Goal: Task Accomplishment & Management: Manage account settings

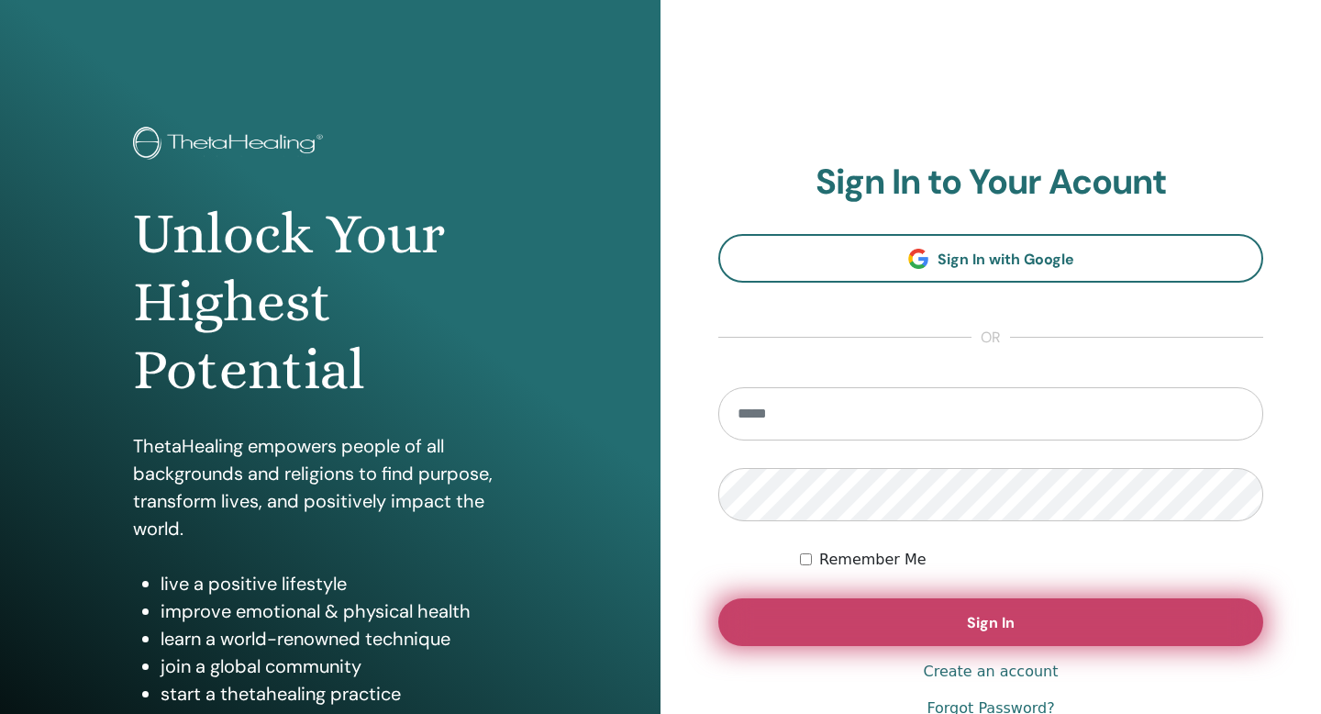
type input "**********"
click at [972, 618] on span "Sign In" at bounding box center [991, 622] width 48 height 19
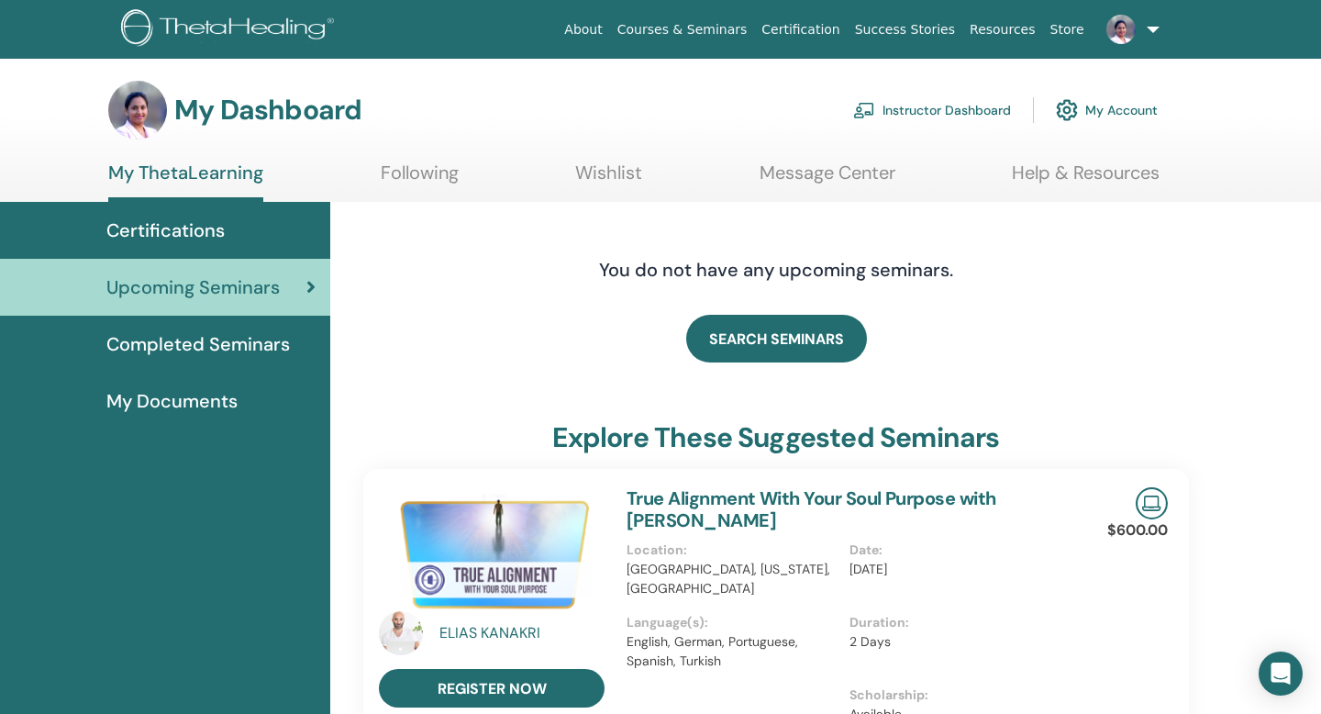
click at [933, 108] on link "Instructor Dashboard" at bounding box center [932, 110] width 158 height 40
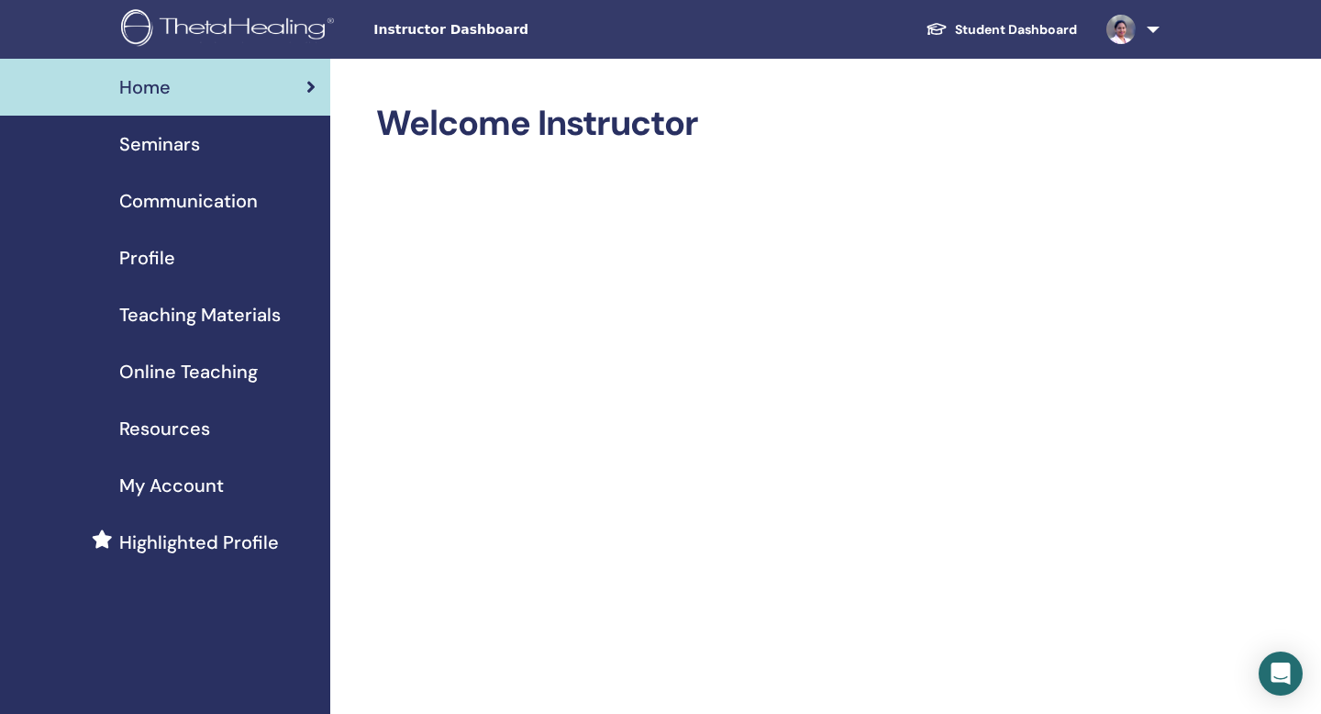
click at [161, 151] on span "Seminars" at bounding box center [159, 144] width 81 height 28
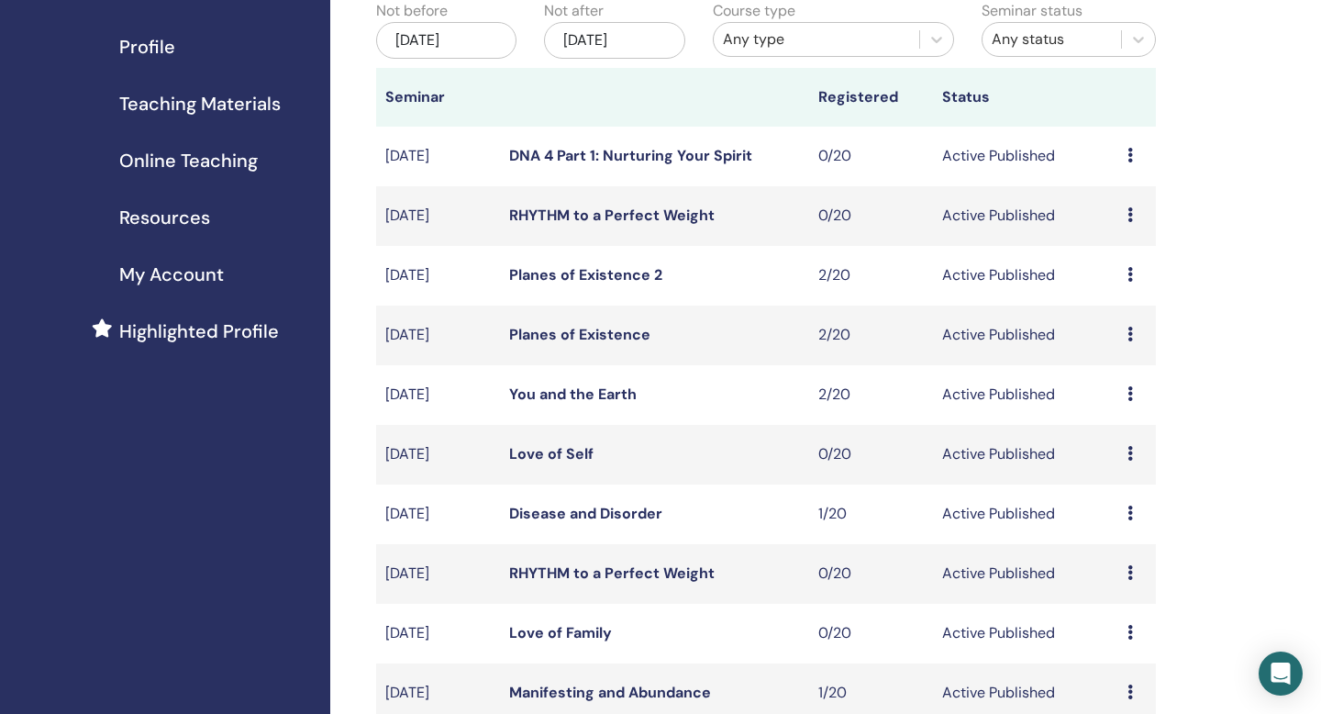
scroll to position [214, 0]
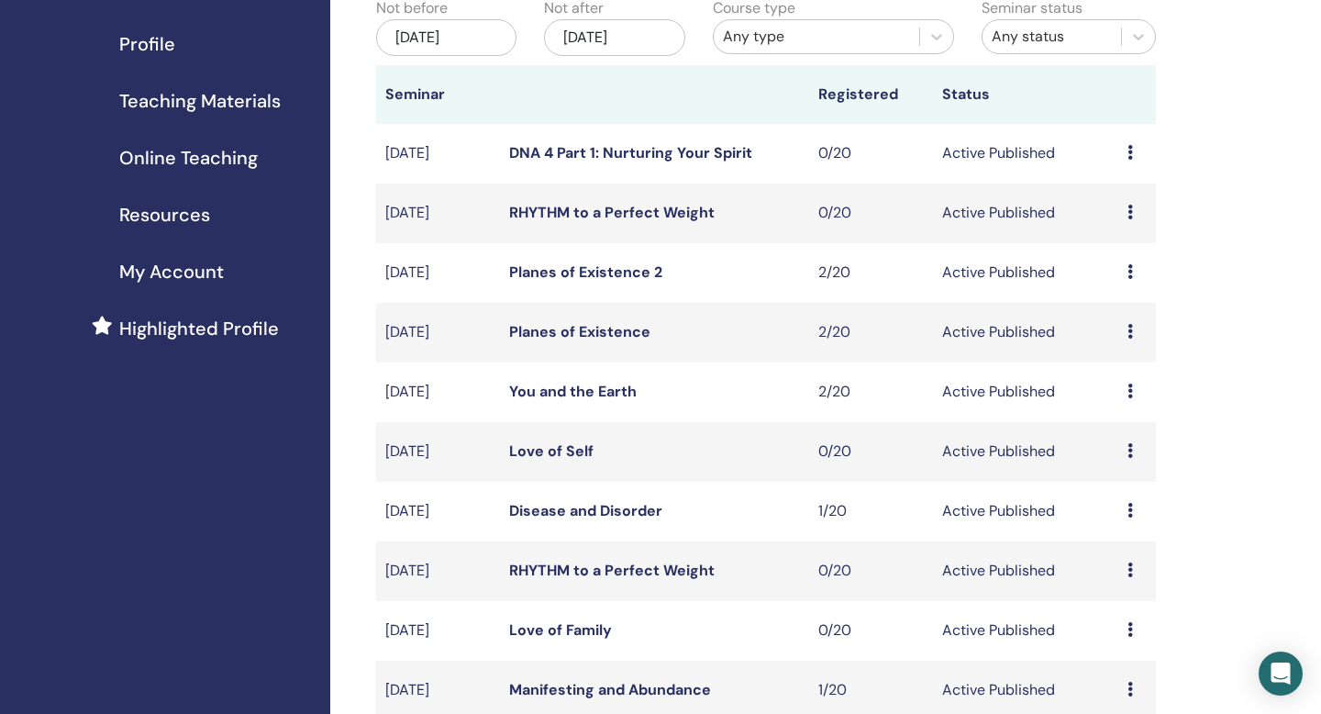
click at [557, 515] on link "Disease and Disorder" at bounding box center [585, 510] width 153 height 19
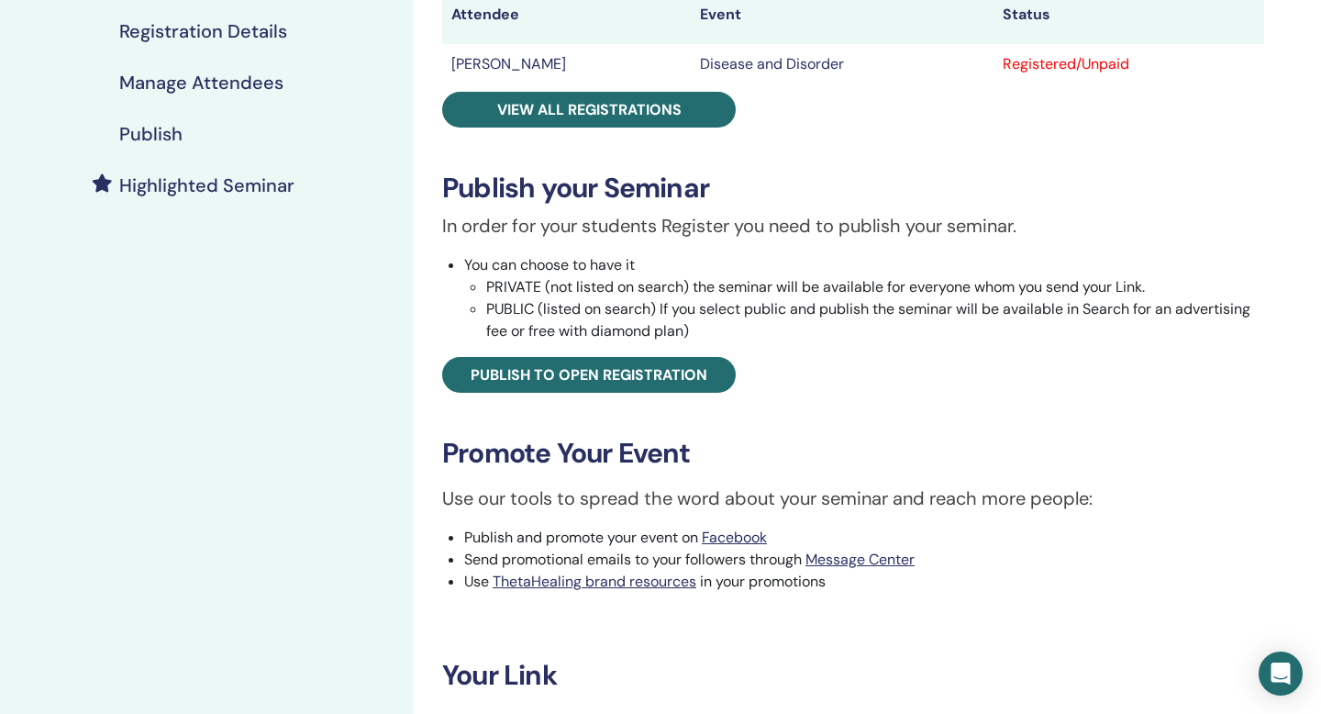
scroll to position [369, 0]
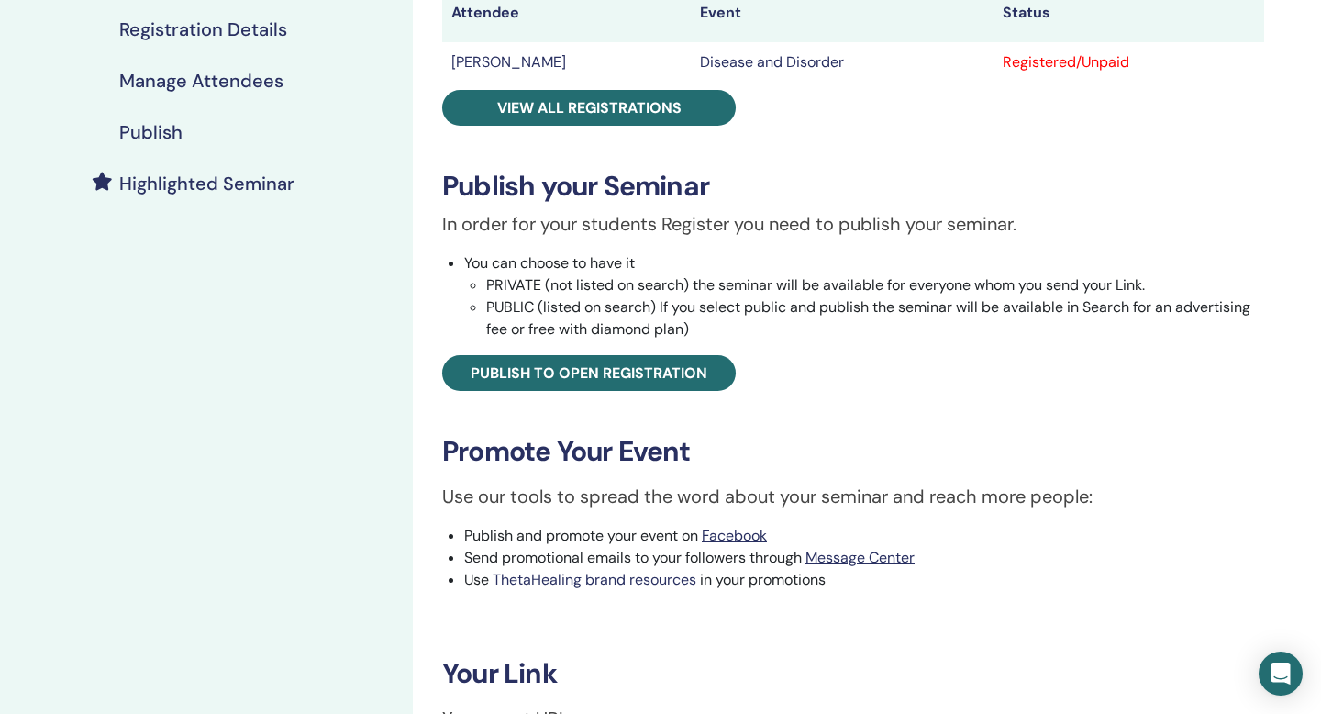
click at [229, 183] on h4 "Highlighted Seminar" at bounding box center [206, 183] width 175 height 22
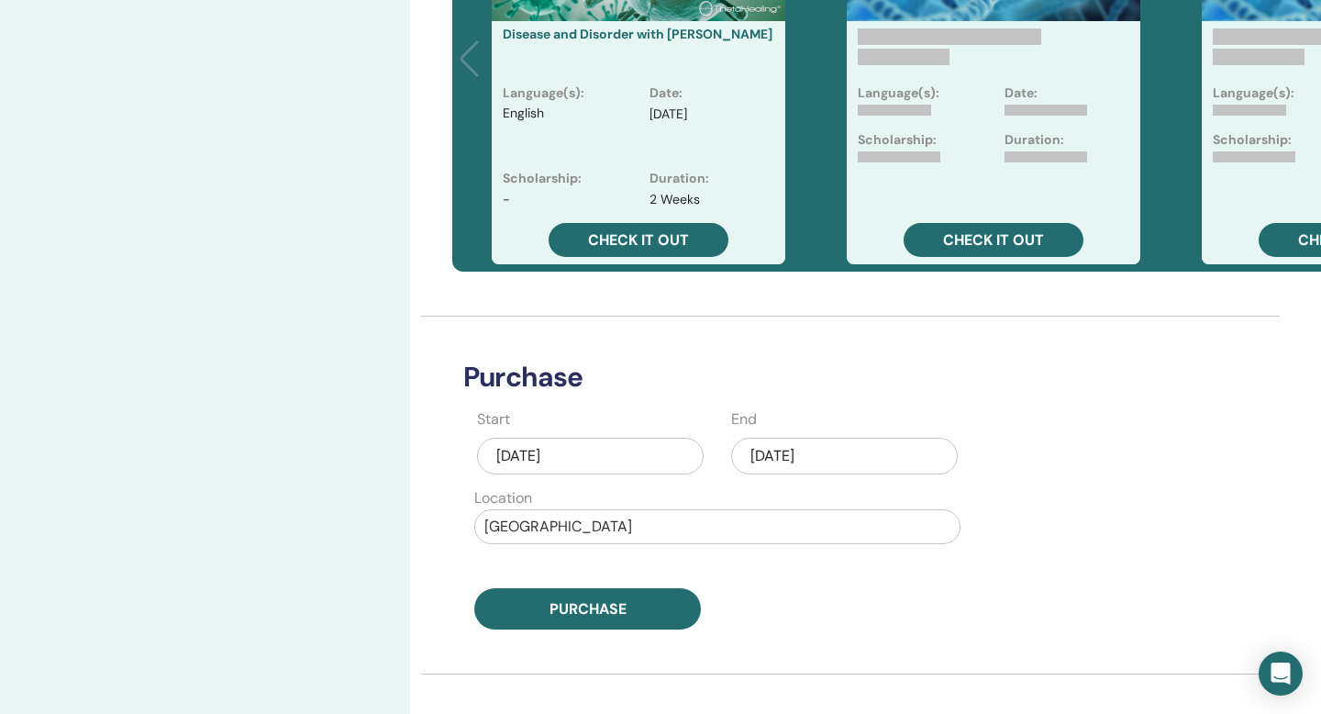
scroll to position [603, 3]
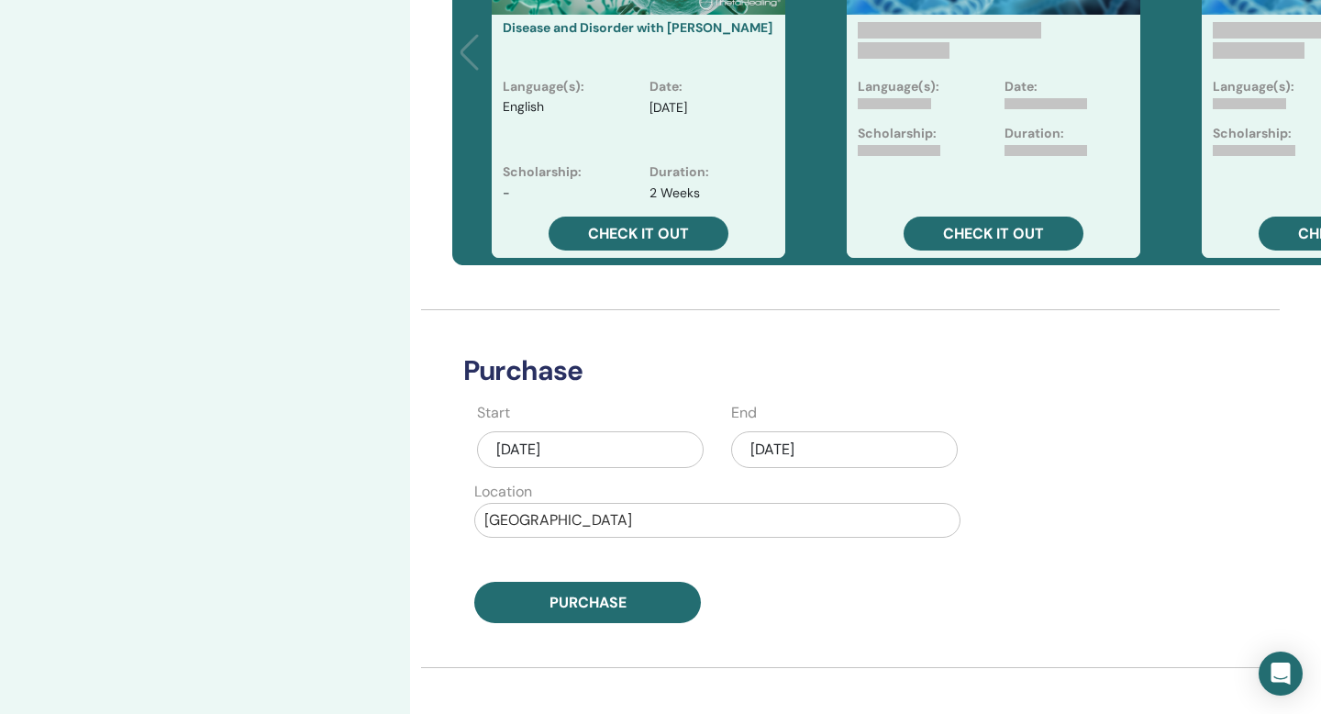
click at [770, 459] on div "[DATE]" at bounding box center [844, 449] width 227 height 37
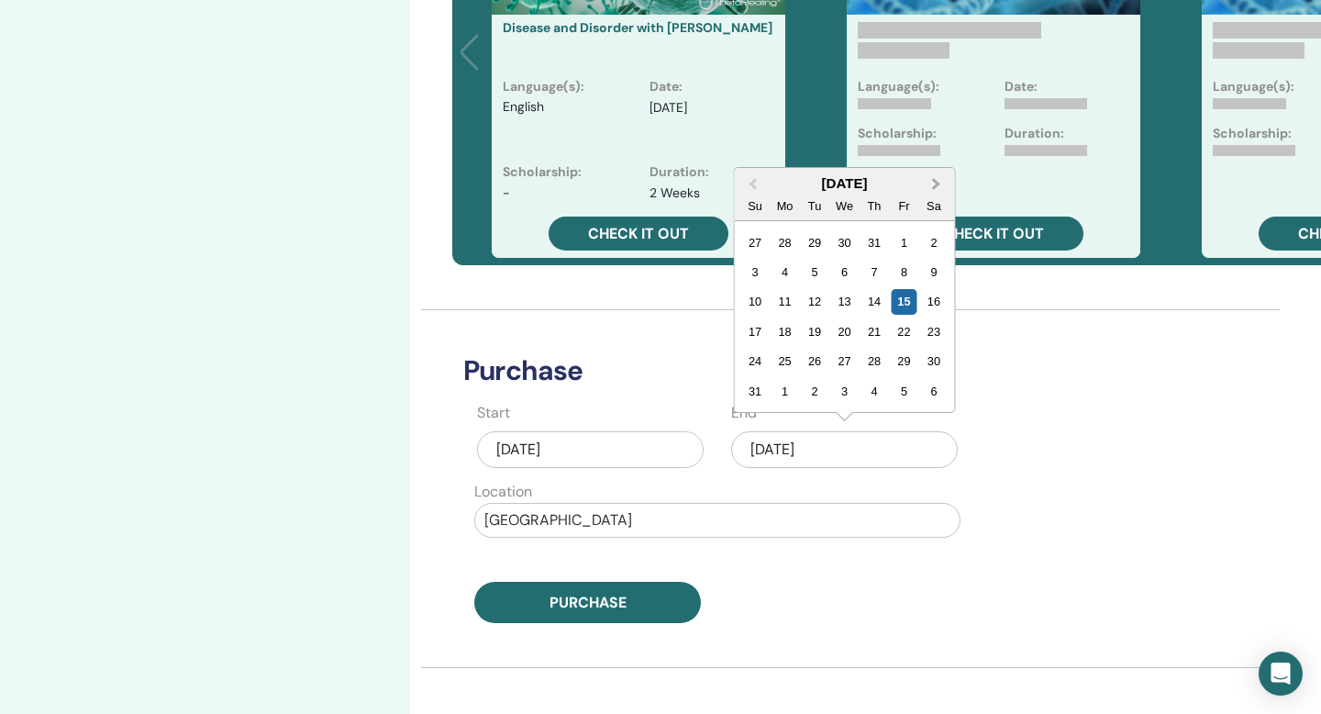
click at [935, 189] on button "Next Month" at bounding box center [938, 184] width 29 height 29
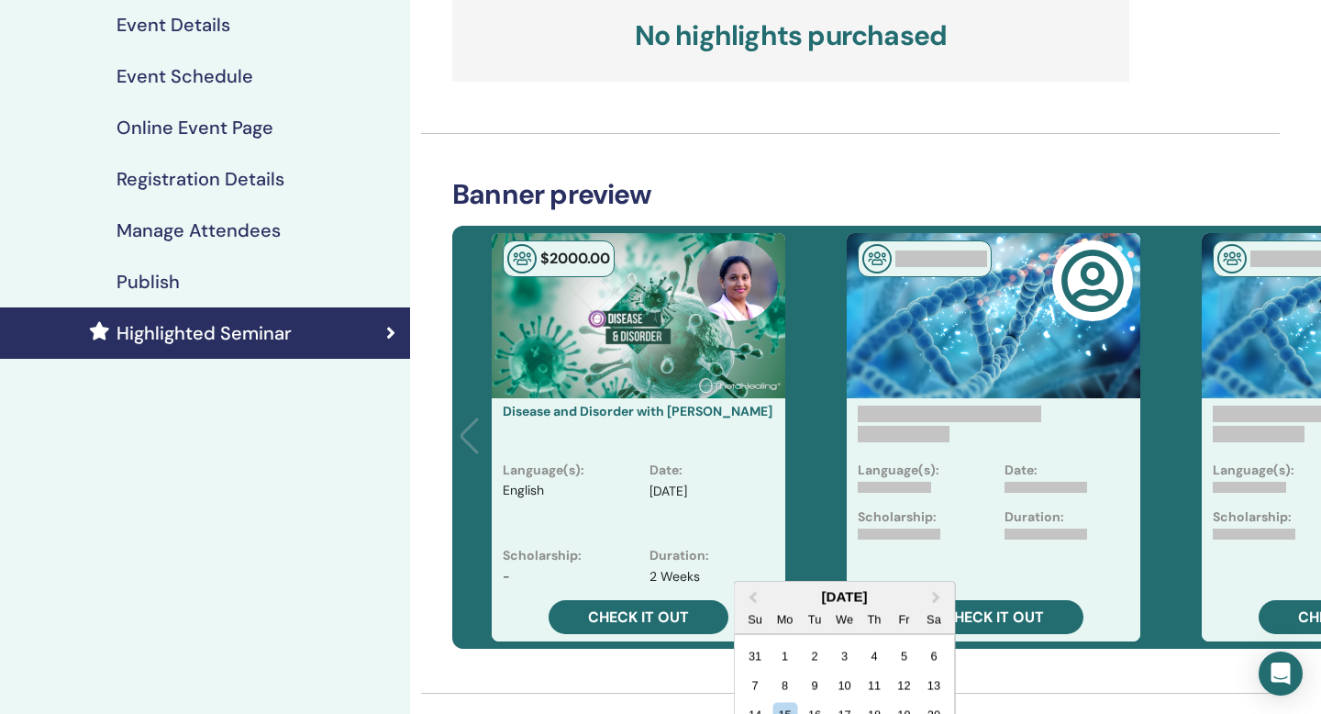
scroll to position [0, 3]
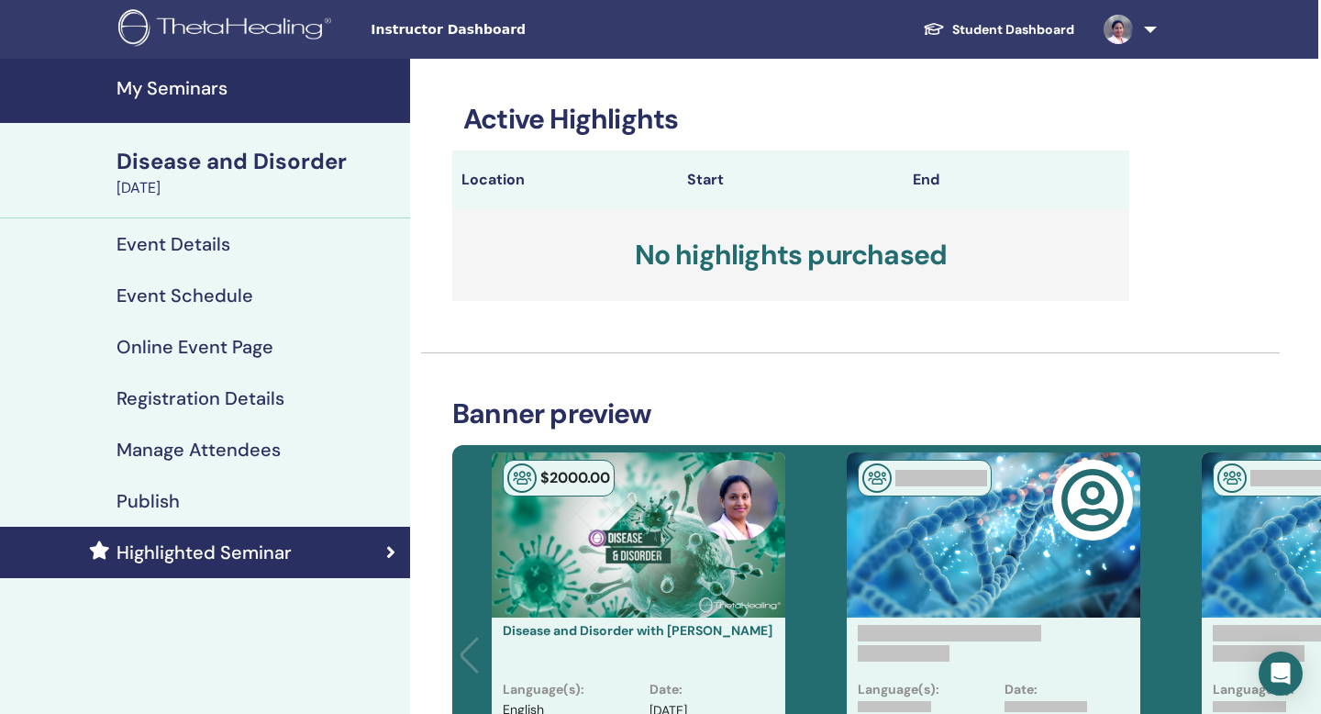
click at [1148, 30] on link at bounding box center [1126, 29] width 75 height 59
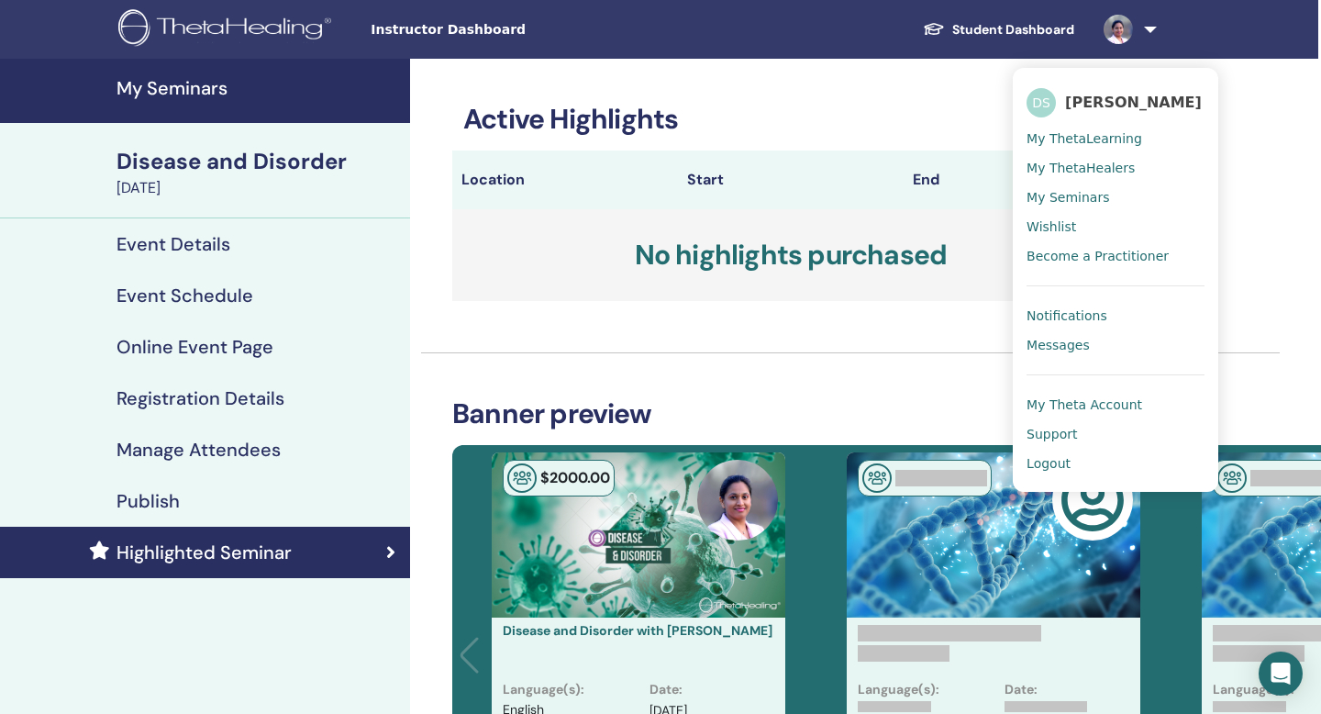
click at [182, 90] on h4 "My Seminars" at bounding box center [257, 88] width 282 height 22
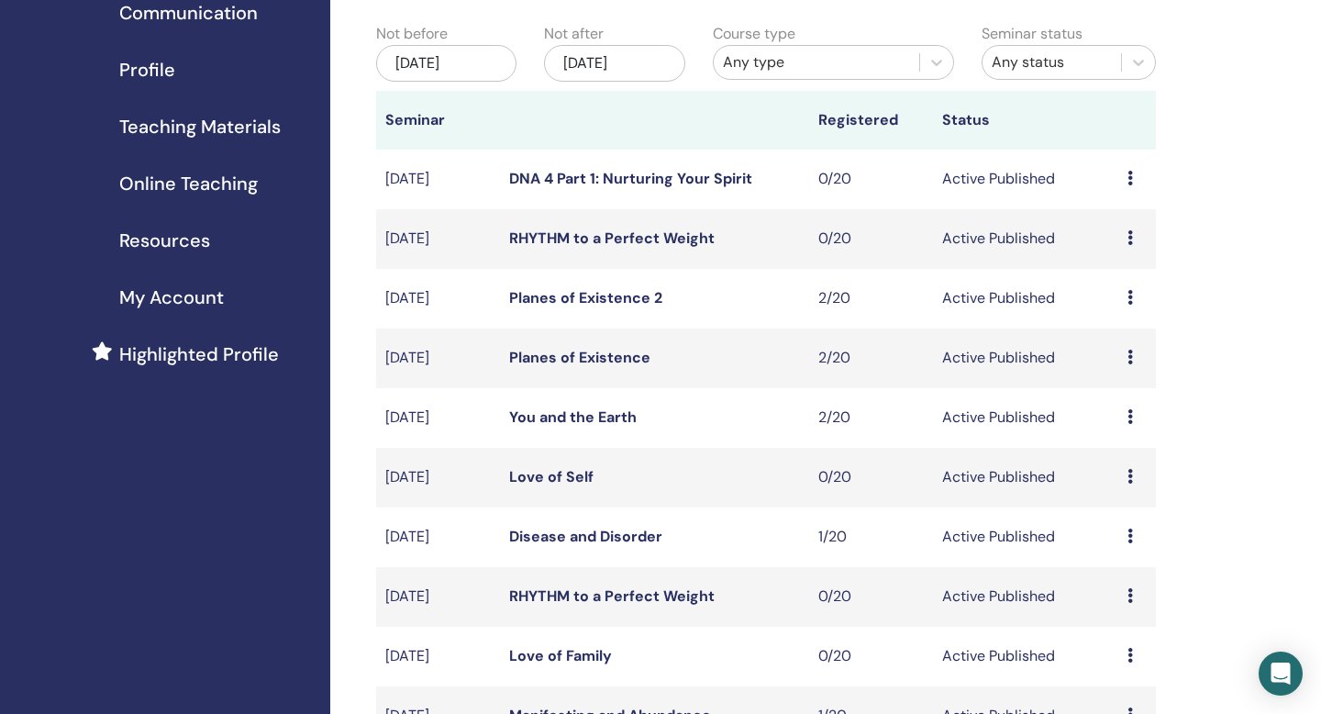
scroll to position [186, 0]
